Goal: Task Accomplishment & Management: Manage account settings

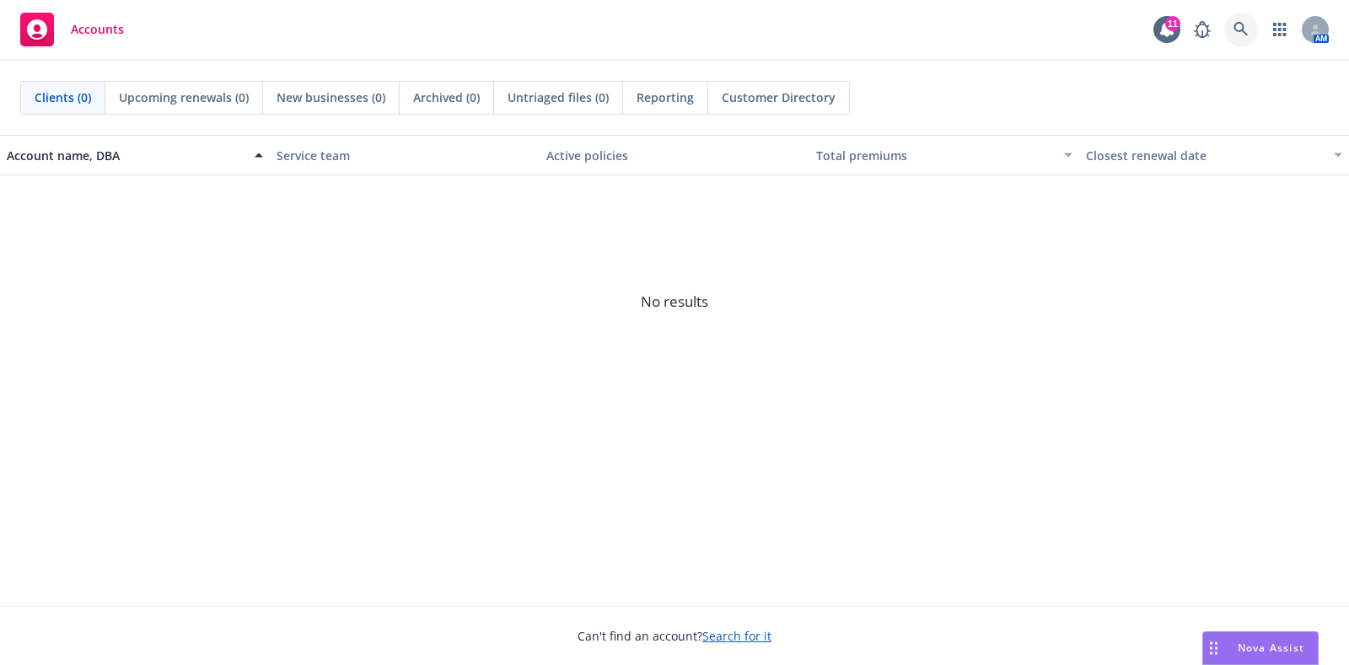
click at [1232, 19] on link at bounding box center [1242, 30] width 34 height 34
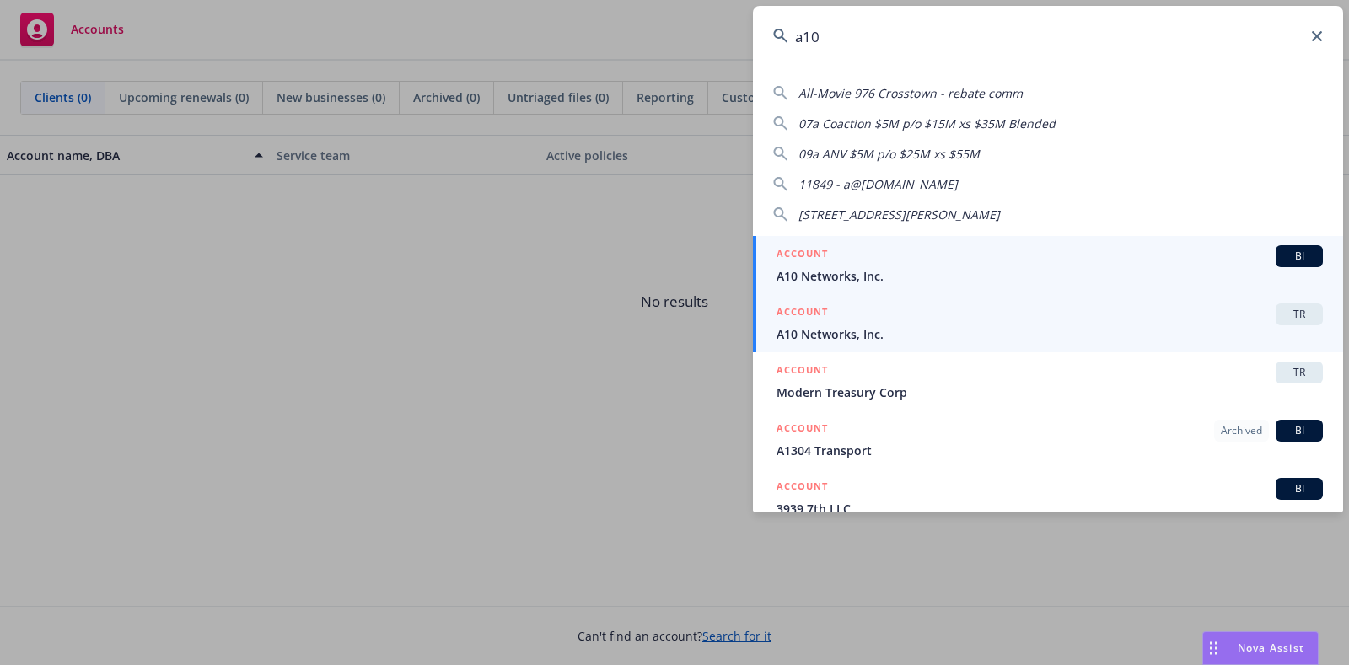
type input "a10"
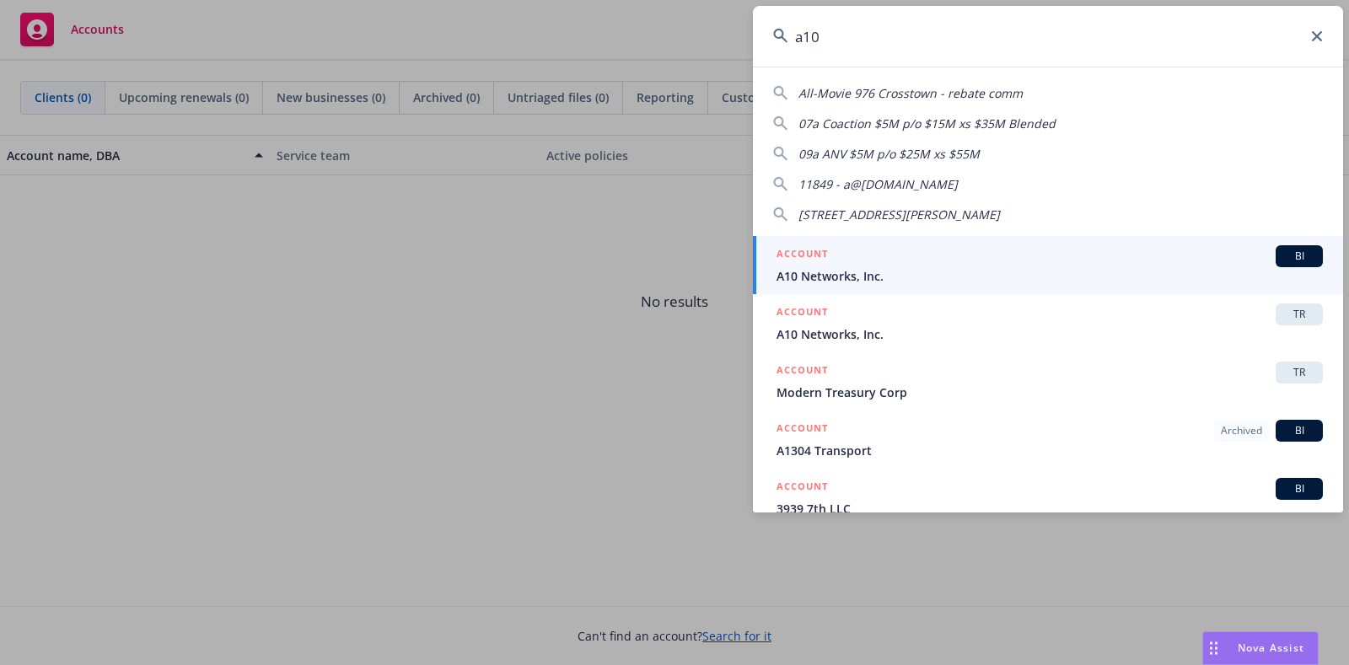
click at [1004, 331] on span "A10 Networks, Inc." at bounding box center [1050, 335] width 546 height 18
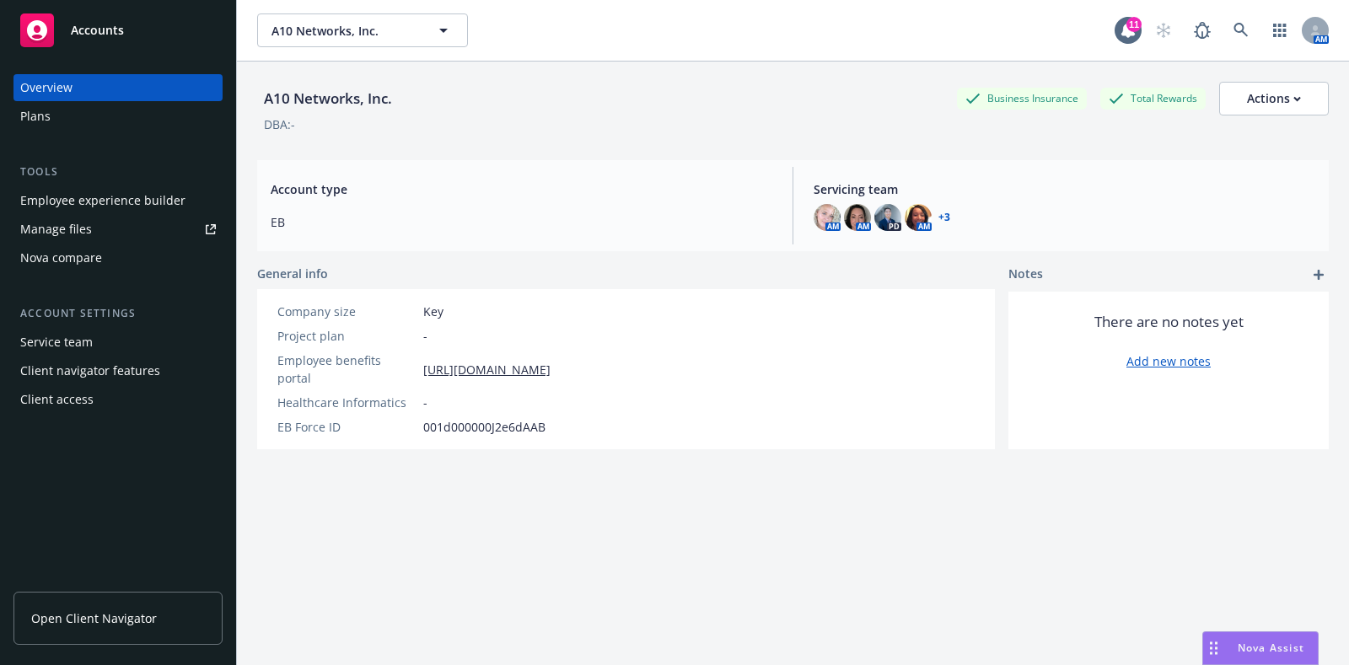
click at [101, 116] on div "Plans" at bounding box center [118, 116] width 196 height 27
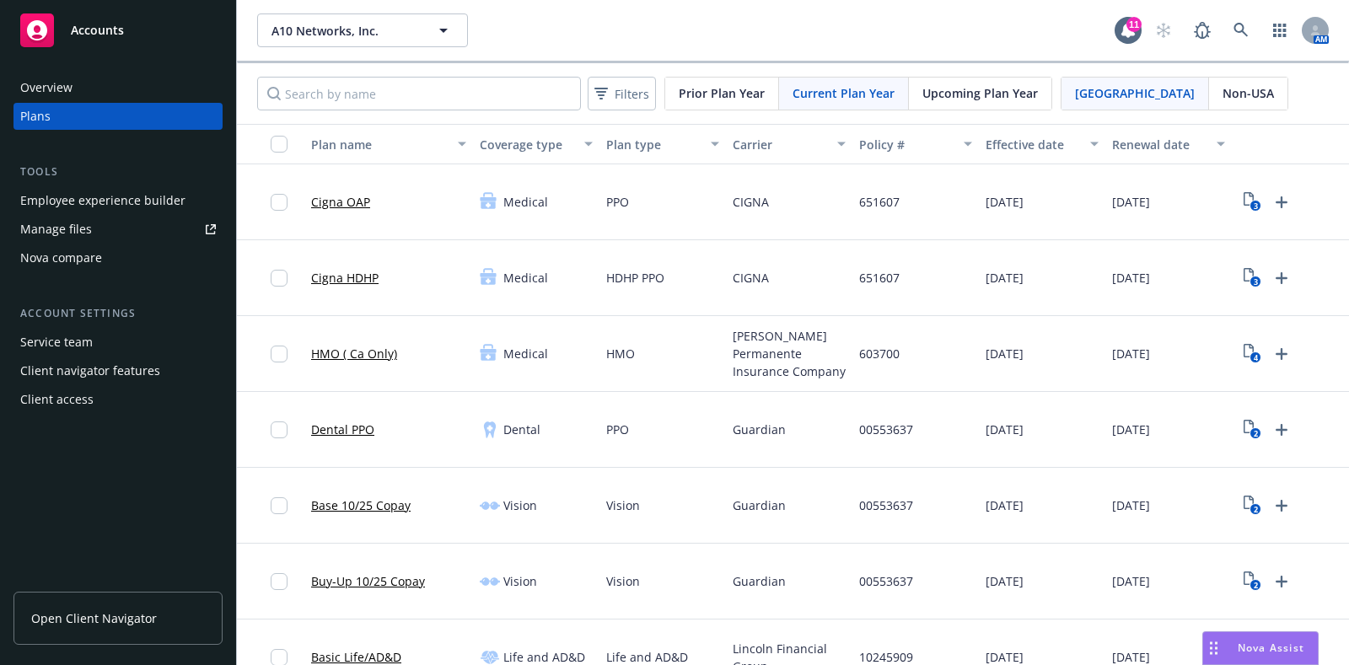
click at [1223, 89] on span "Non-USA" at bounding box center [1248, 93] width 51 height 18
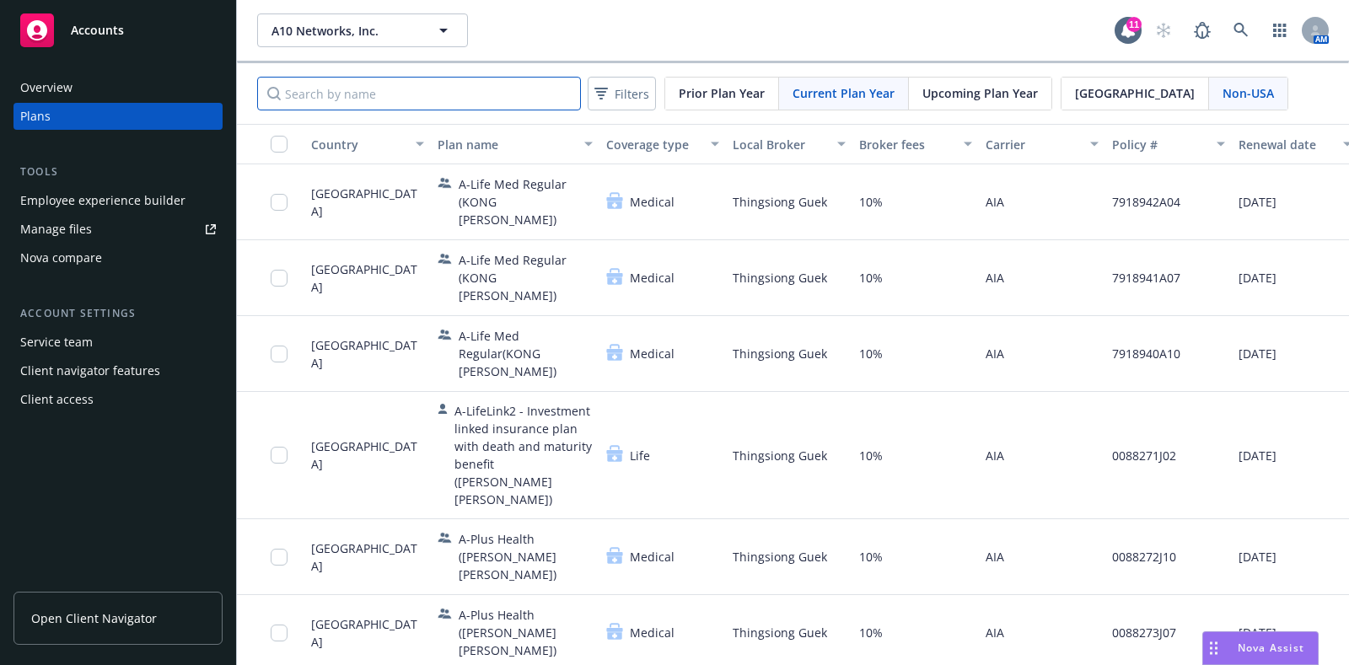
click at [314, 93] on input "Search by name" at bounding box center [419, 94] width 324 height 34
type input "india"
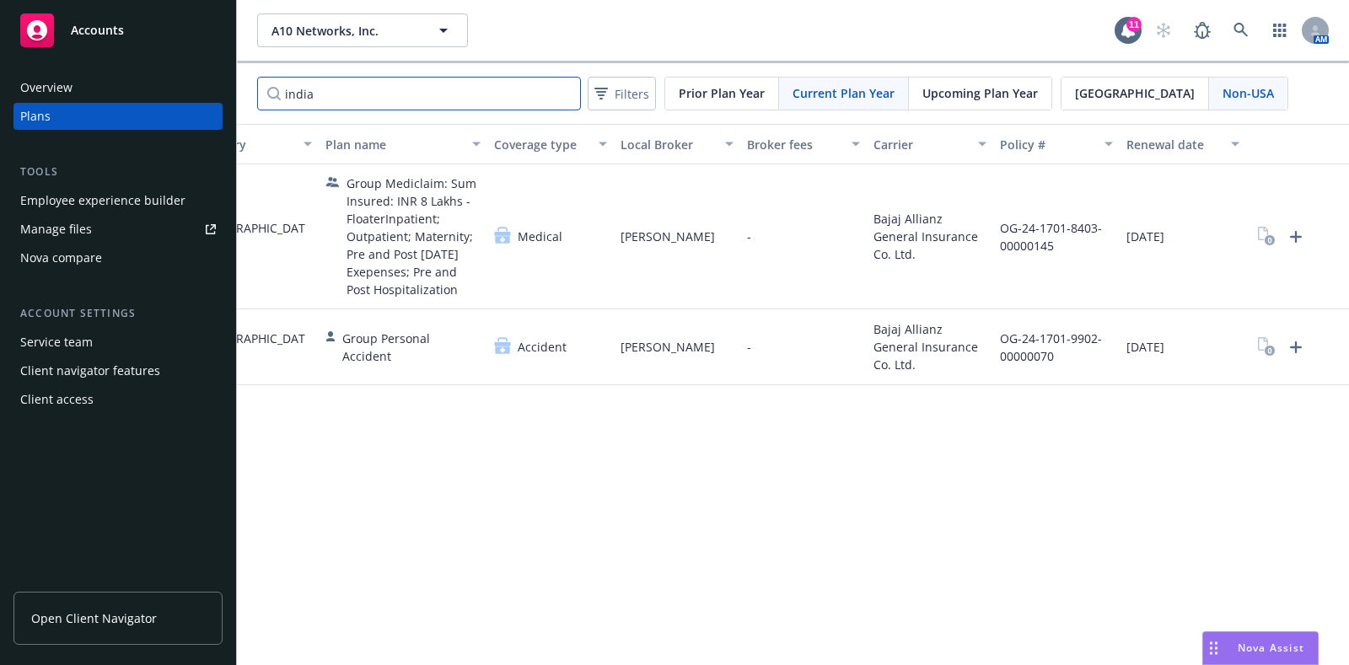
scroll to position [0, 151]
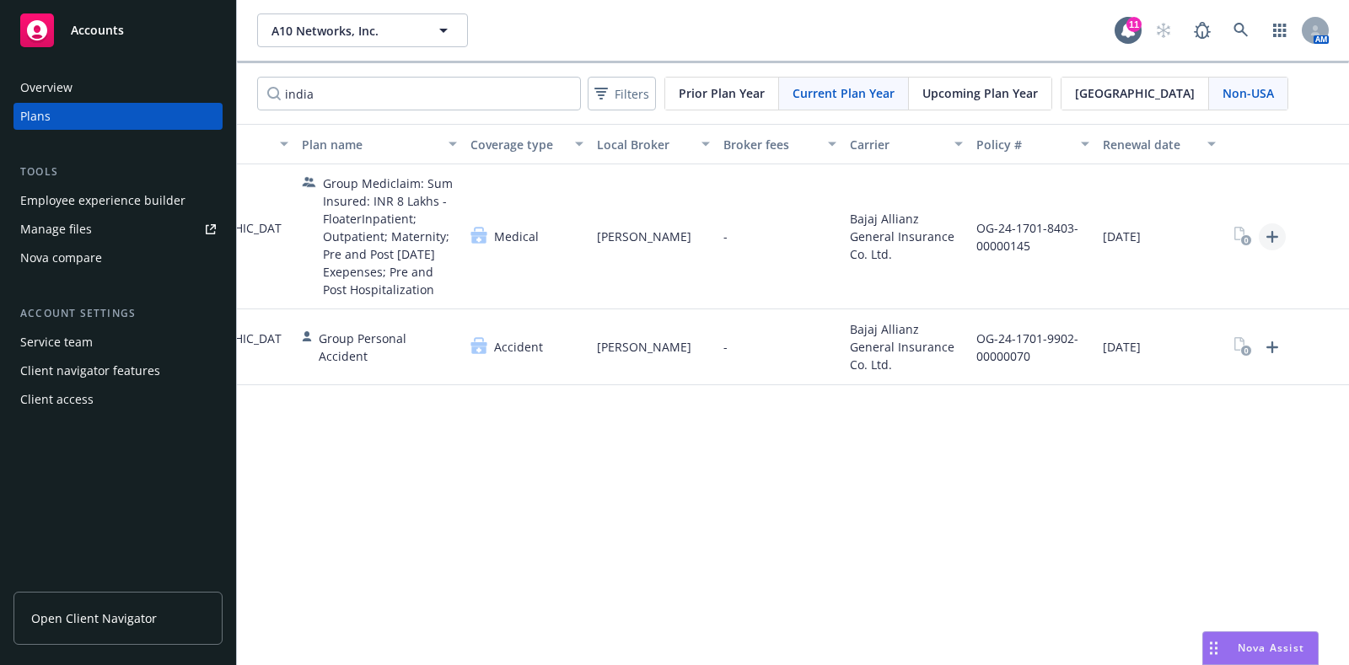
click at [1265, 238] on icon "Upload Plan Documents" at bounding box center [1272, 237] width 20 height 20
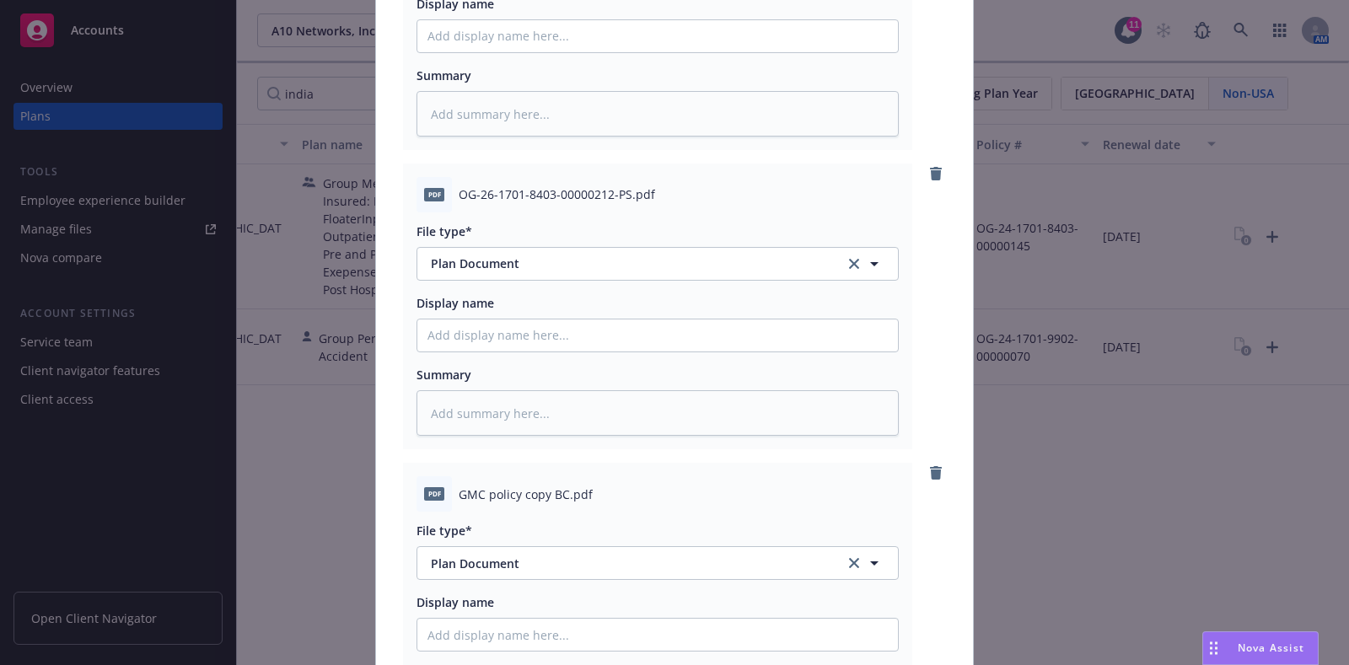
scroll to position [968, 0]
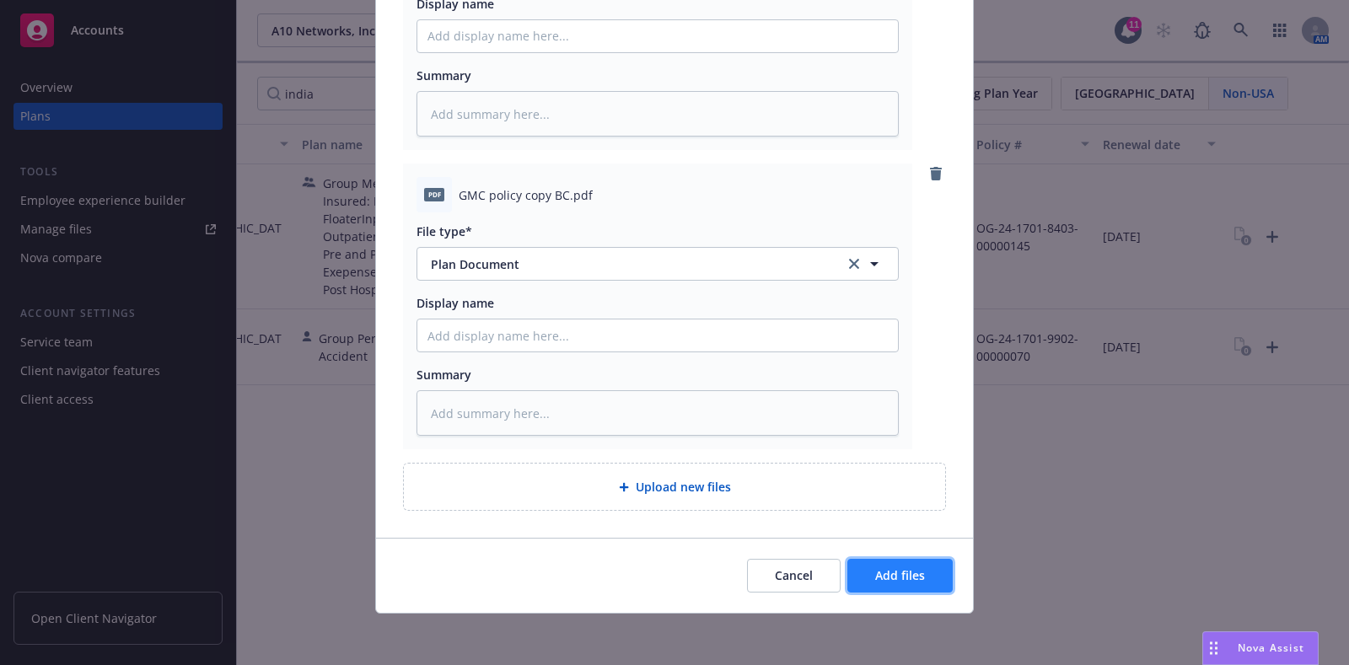
click at [862, 574] on button "Add files" at bounding box center [900, 576] width 105 height 34
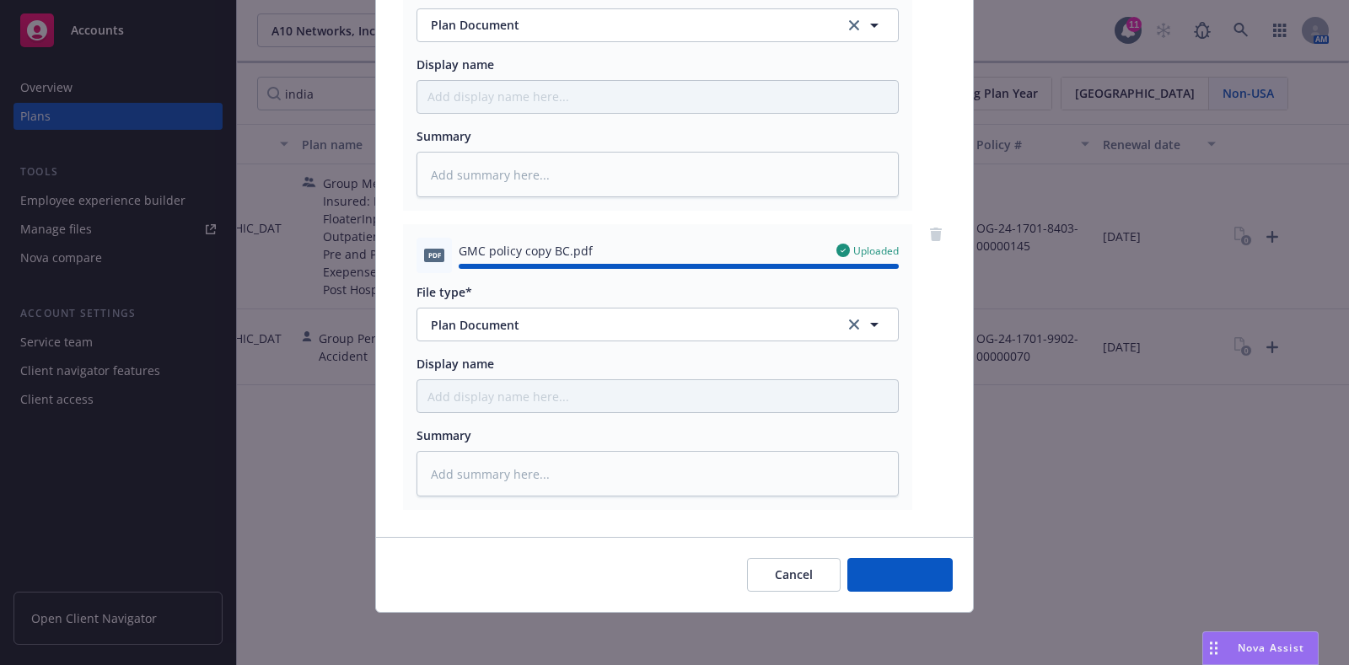
type textarea "x"
